Goal: Task Accomplishment & Management: Manage account settings

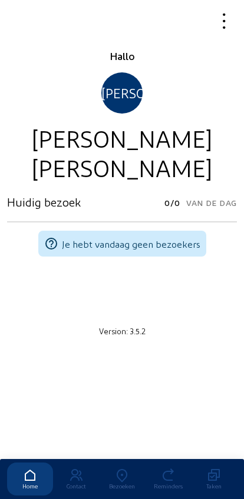
click at [125, 483] on div "Bezoeken" at bounding box center [122, 486] width 46 height 7
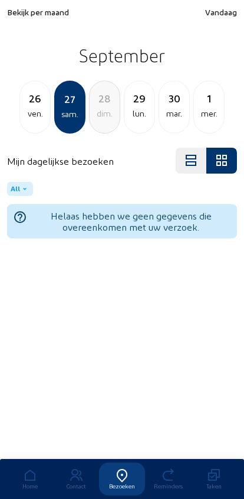
click at [29, 119] on div "ven." at bounding box center [35, 114] width 30 height 14
click at [32, 118] on div "jeu." at bounding box center [35, 114] width 30 height 14
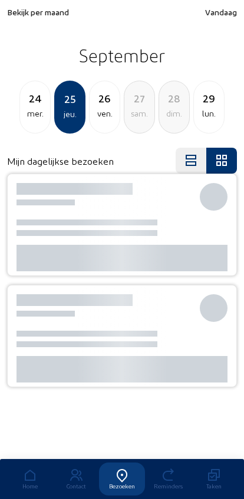
click at [32, 118] on div "mer." at bounding box center [35, 114] width 30 height 14
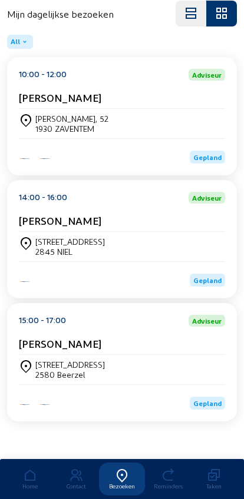
scroll to position [159, 0]
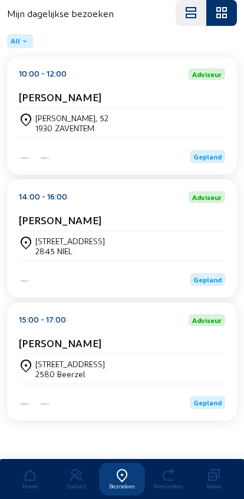
click at [169, 363] on div "[STREET_ADDRESS]" at bounding box center [122, 369] width 206 height 20
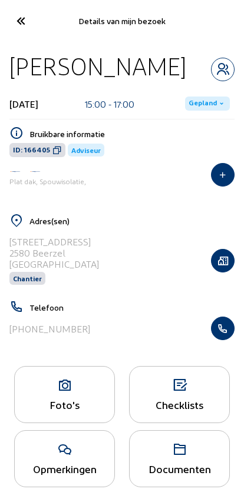
click at [82, 423] on div "Foto's" at bounding box center [64, 394] width 101 height 57
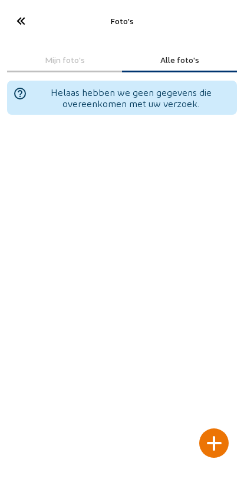
click at [218, 429] on div at bounding box center [213, 443] width 29 height 29
click at [223, 429] on div at bounding box center [213, 443] width 29 height 29
click at [219, 432] on div at bounding box center [213, 443] width 29 height 29
click at [11, 22] on icon at bounding box center [20, 21] width 19 height 21
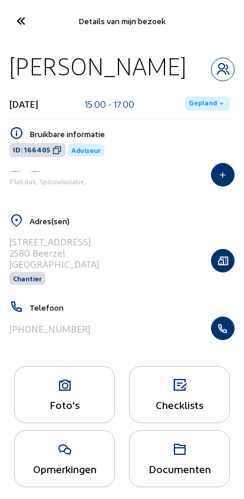
click at [218, 267] on icon "button" at bounding box center [222, 261] width 22 height 12
click at [80, 393] on icon at bounding box center [65, 386] width 100 height 14
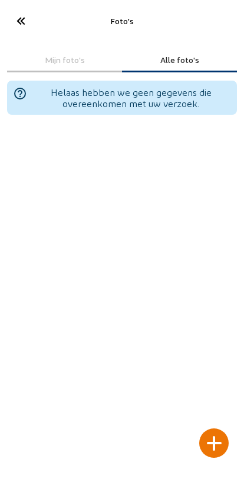
click at [210, 429] on div at bounding box center [213, 443] width 29 height 29
click at [211, 429] on div at bounding box center [213, 443] width 29 height 29
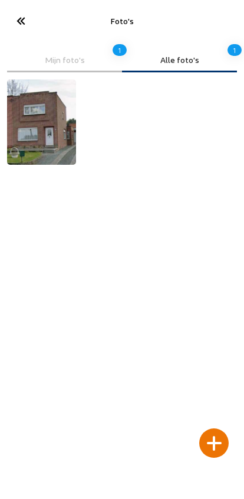
click at [27, 16] on icon at bounding box center [20, 21] width 19 height 21
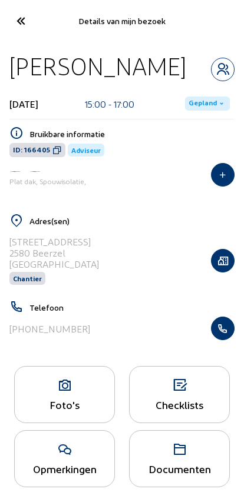
click at [54, 423] on div "Foto's" at bounding box center [64, 394] width 101 height 57
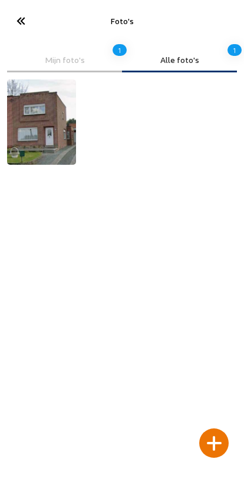
click at [31, 136] on img at bounding box center [41, 122] width 69 height 85
